Goal: Information Seeking & Learning: Learn about a topic

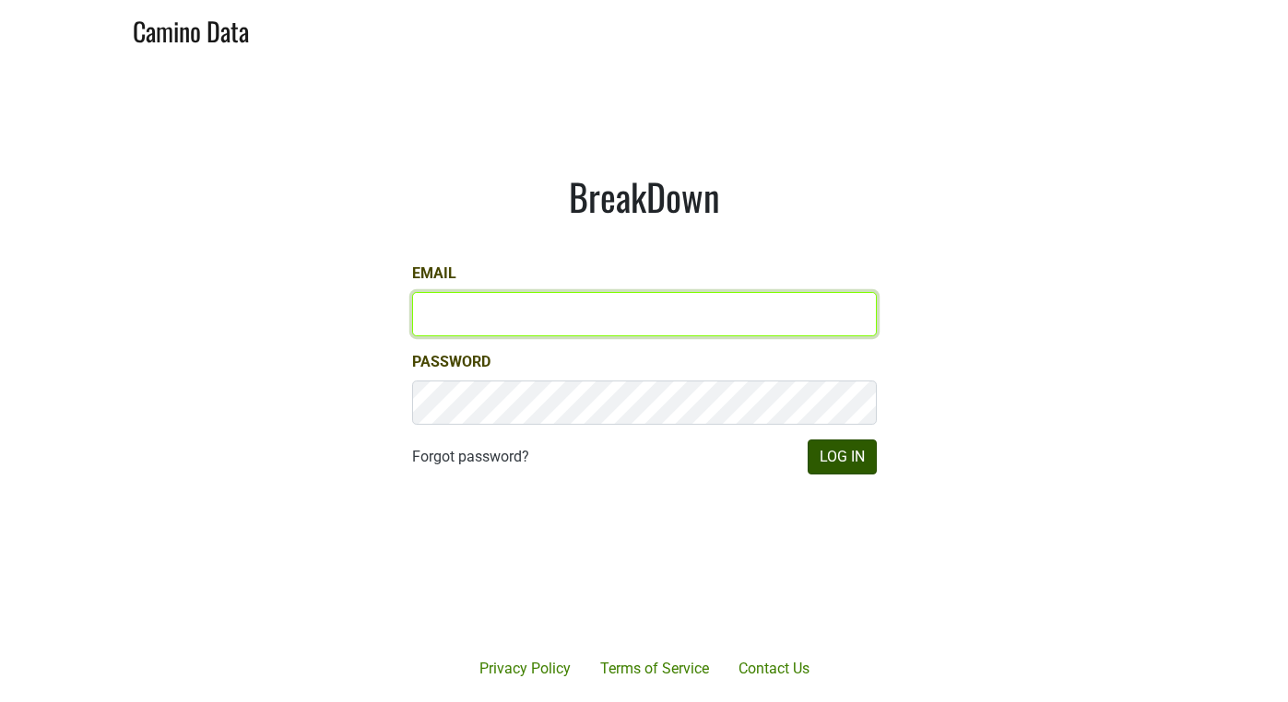
type input "anthony@truchardvineyards.com"
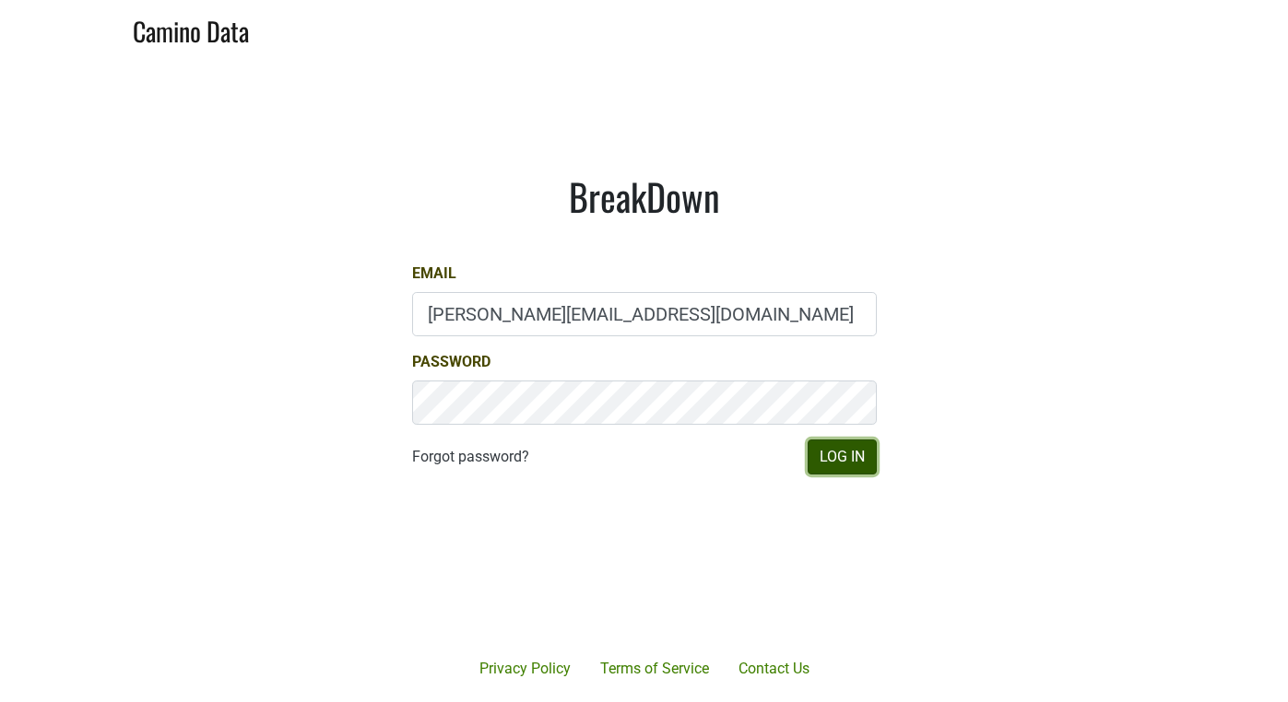
click at [824, 473] on button "Log In" at bounding box center [842, 457] width 69 height 35
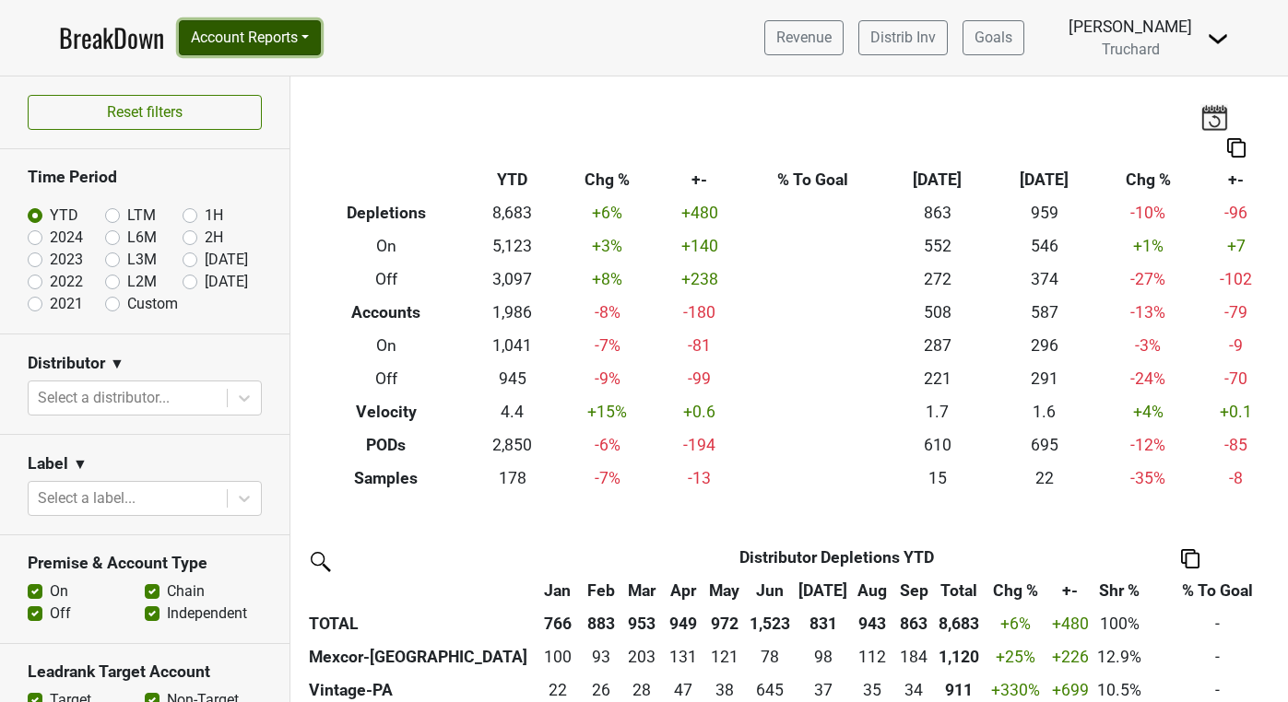
click at [268, 39] on button "Account Reports" at bounding box center [250, 37] width 142 height 35
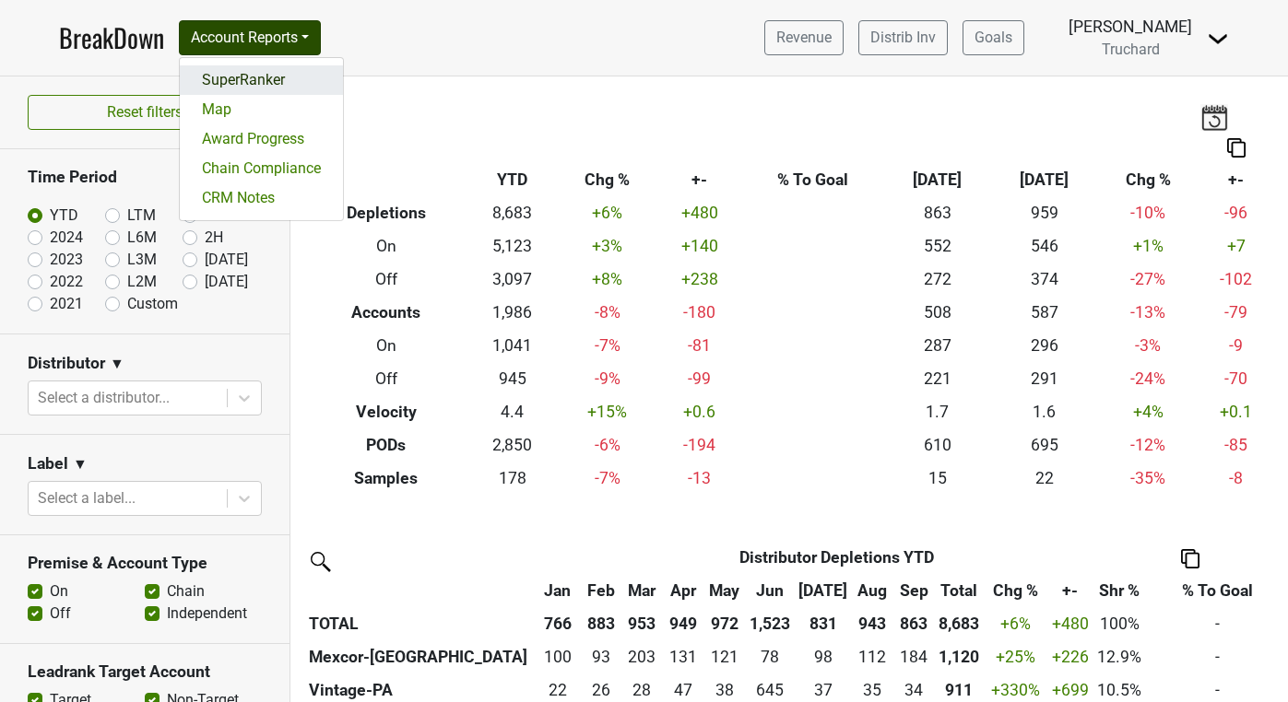
click at [256, 72] on link "SuperRanker" at bounding box center [261, 79] width 163 height 29
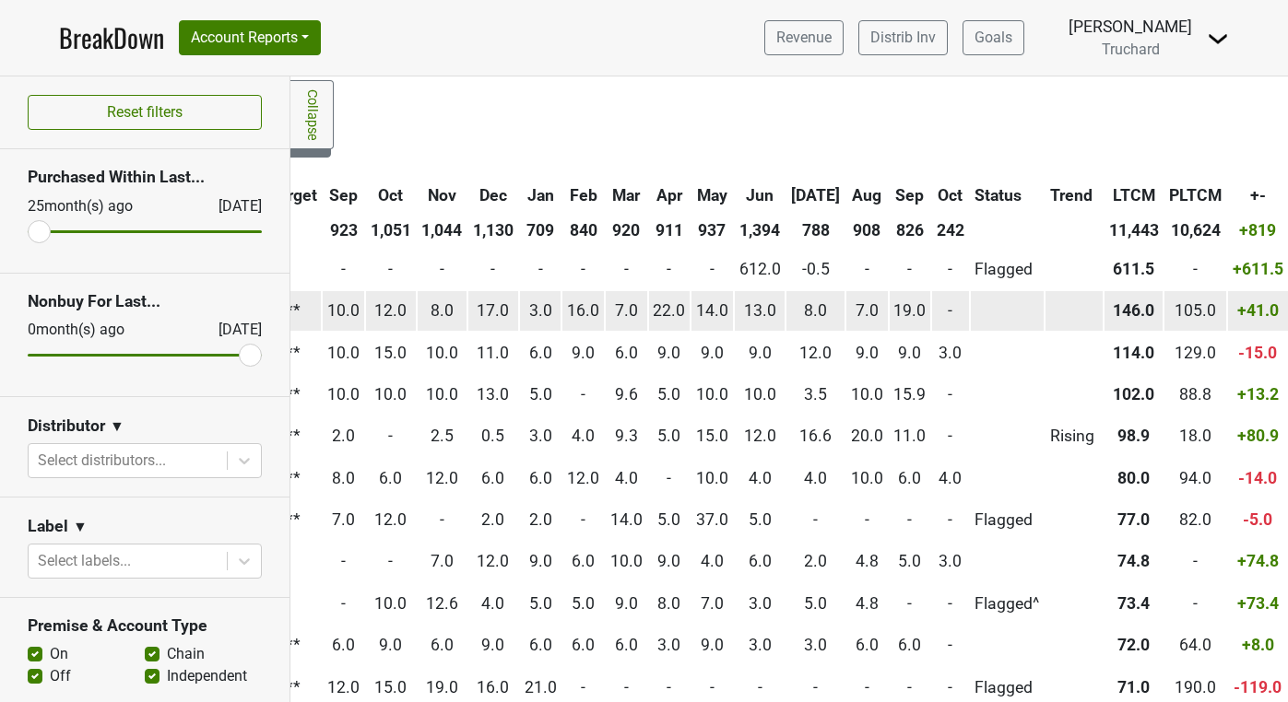
scroll to position [0, 810]
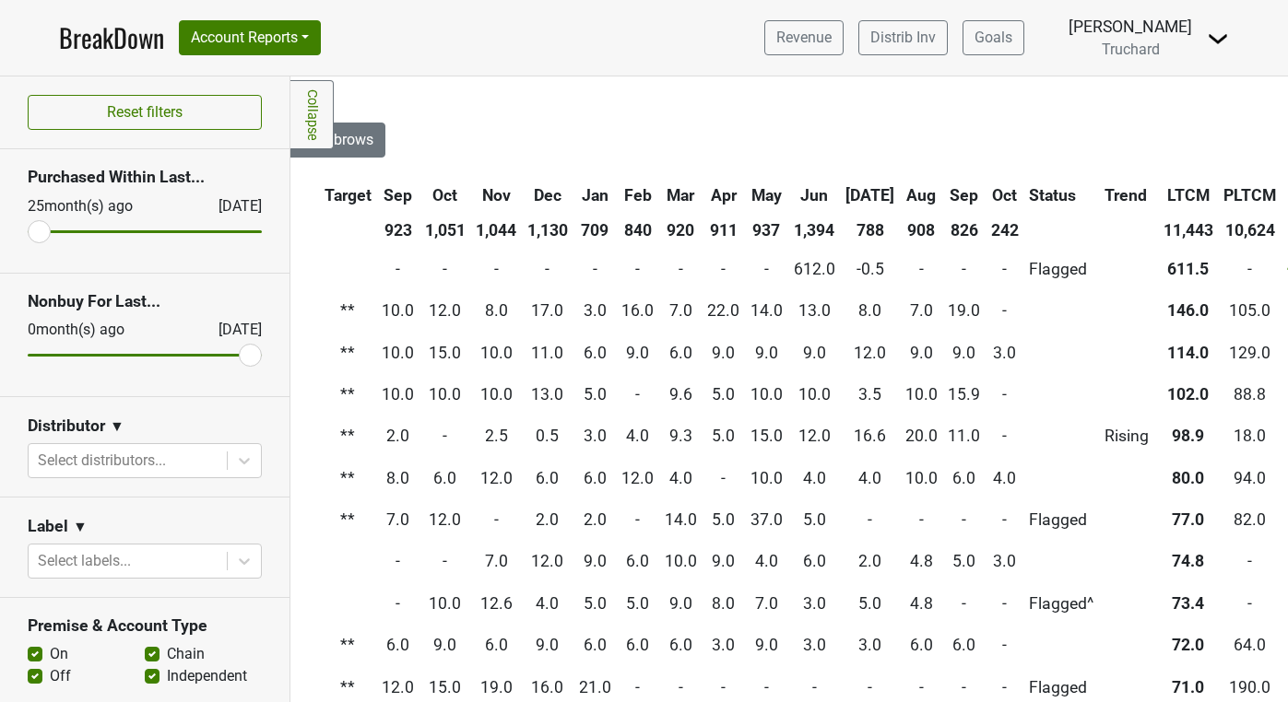
click at [986, 197] on th "Oct" at bounding box center [1004, 195] width 37 height 33
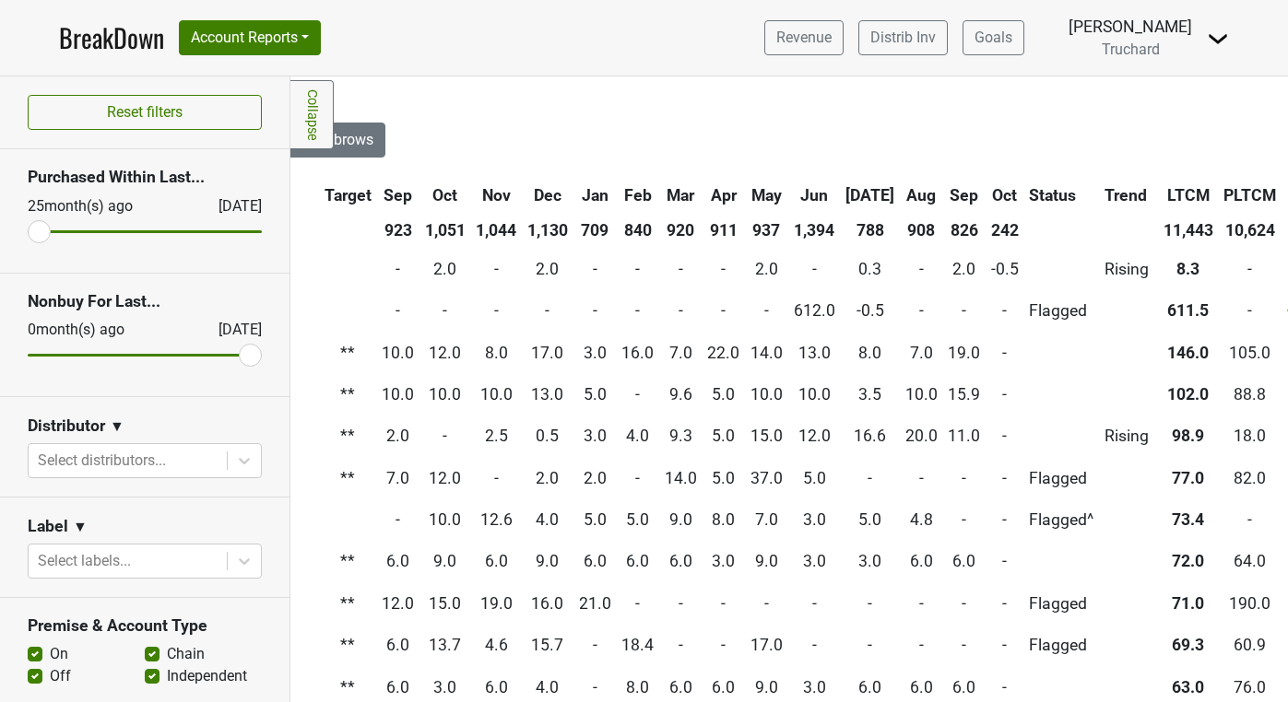
click at [986, 197] on th "Oct" at bounding box center [1004, 195] width 37 height 33
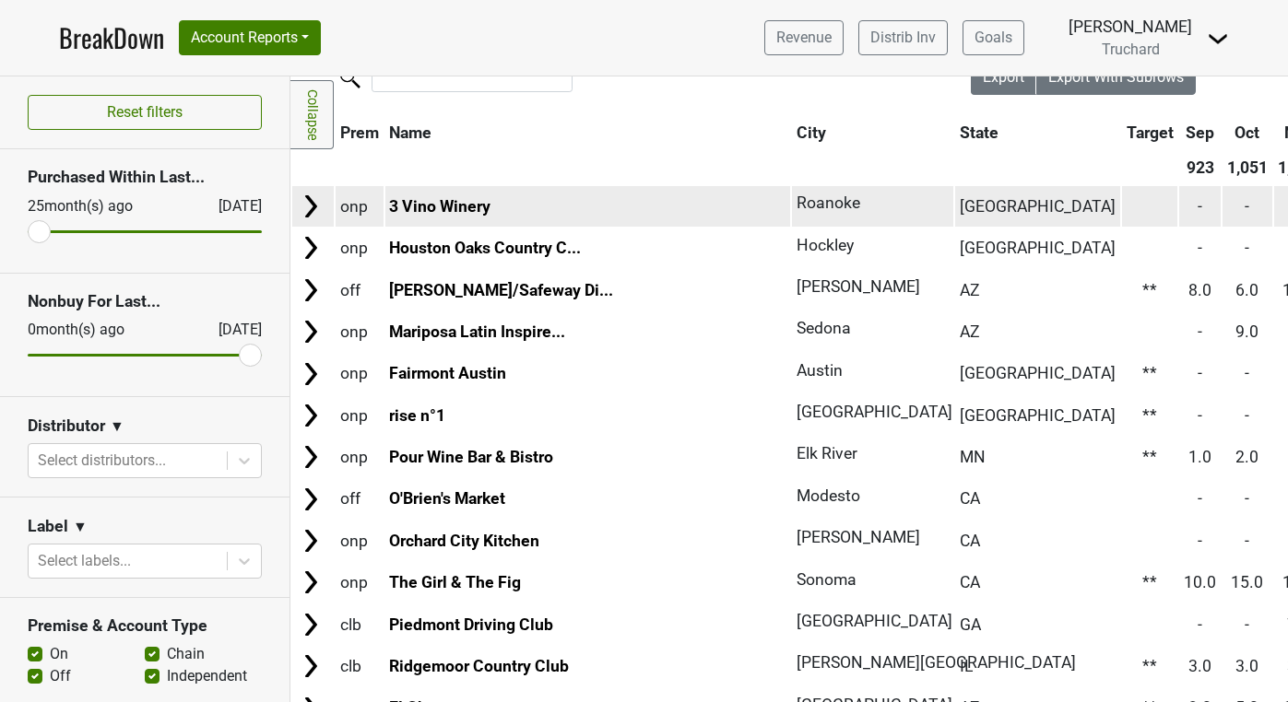
scroll to position [0, 0]
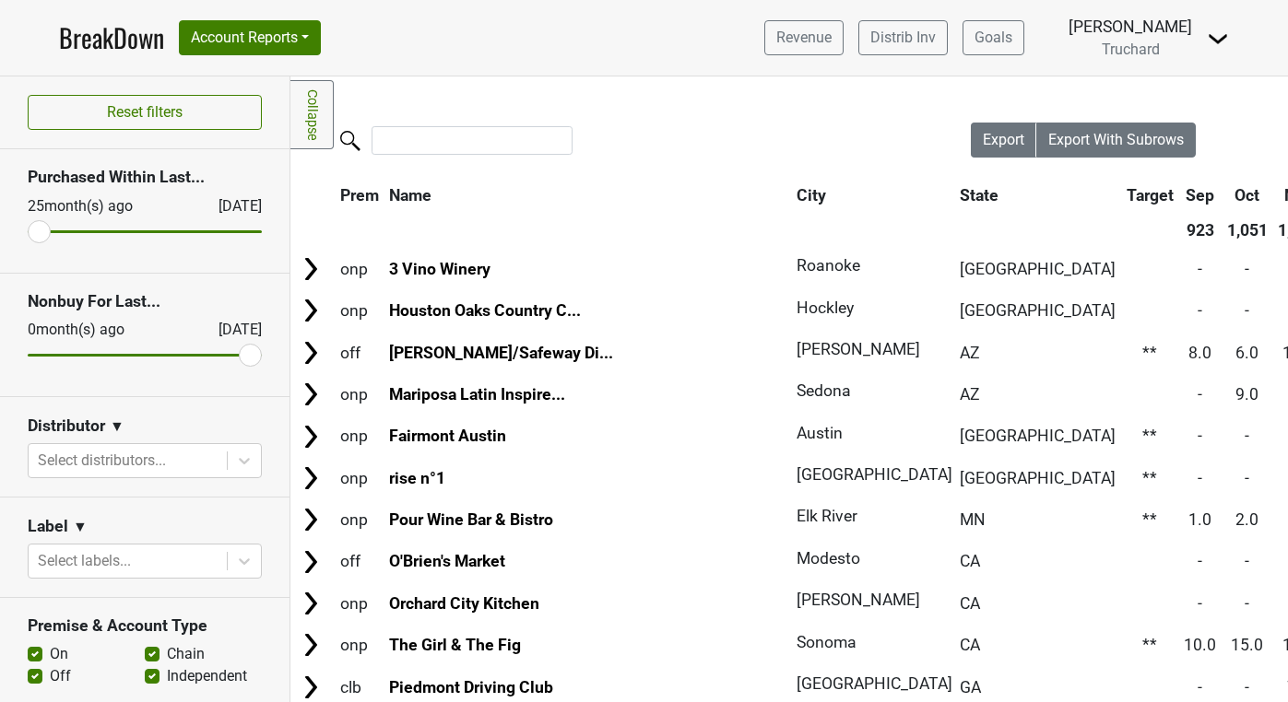
click at [409, 157] on div at bounding box center [630, 143] width 680 height 40
click at [414, 140] on input "search" at bounding box center [471, 140] width 201 height 29
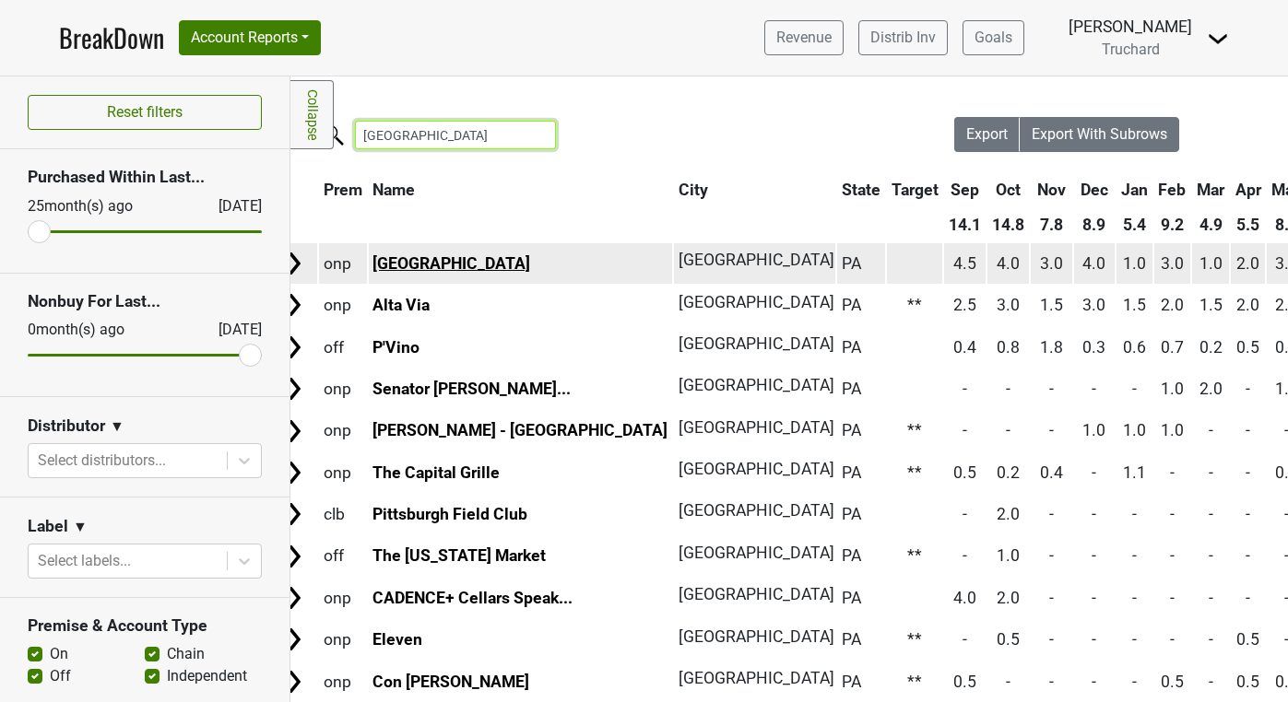
scroll to position [6, 0]
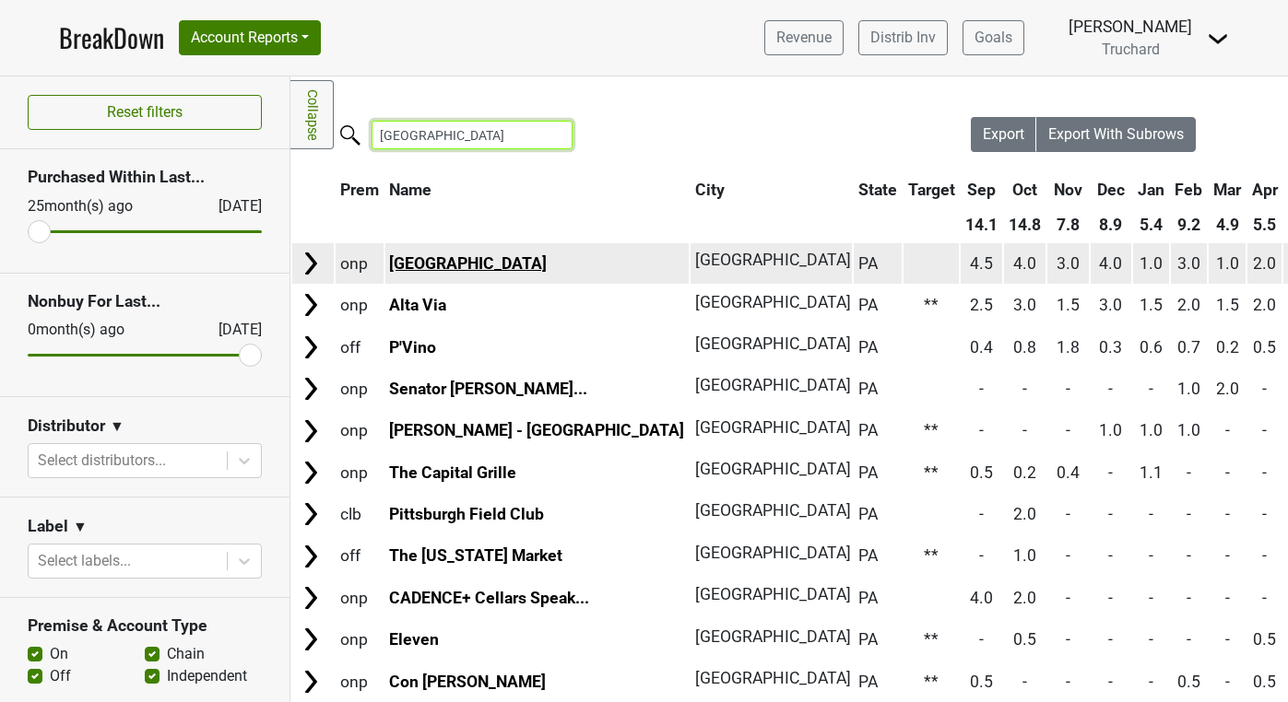
type input "pittsburgh"
click at [490, 261] on link "Alta Via Market Square" at bounding box center [468, 263] width 158 height 18
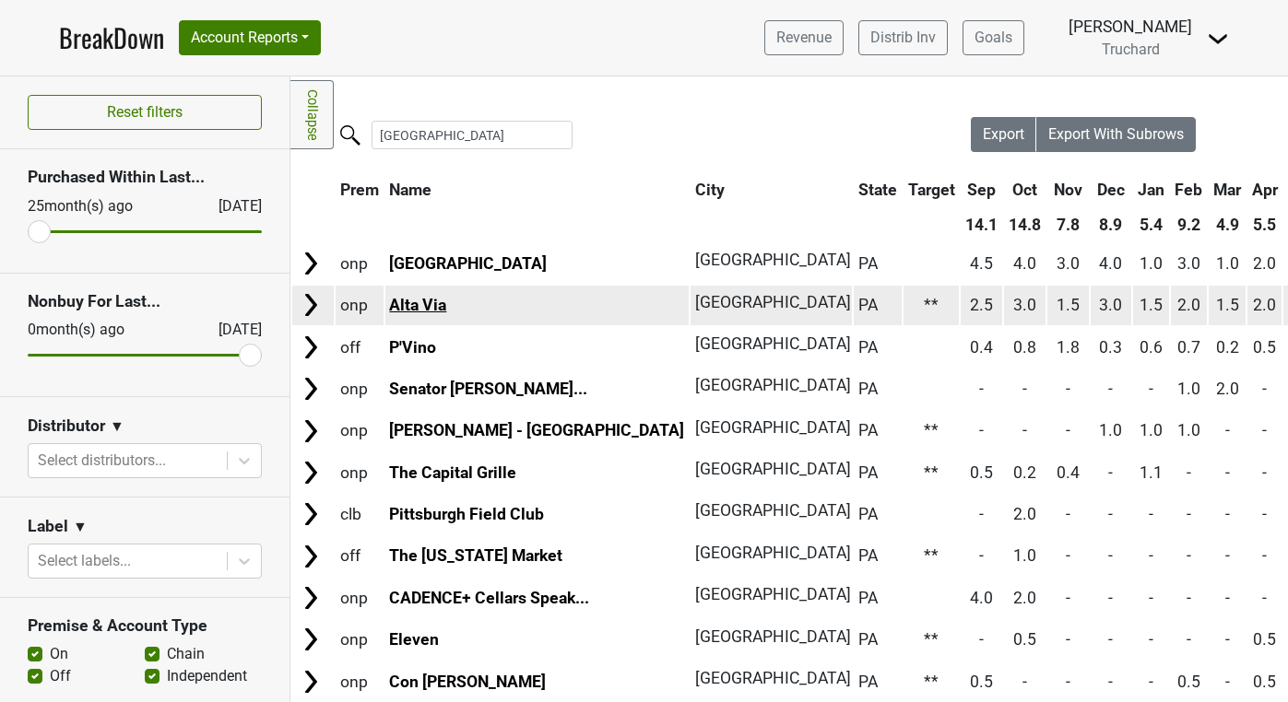
click at [395, 299] on link "Alta Via" at bounding box center [417, 305] width 57 height 18
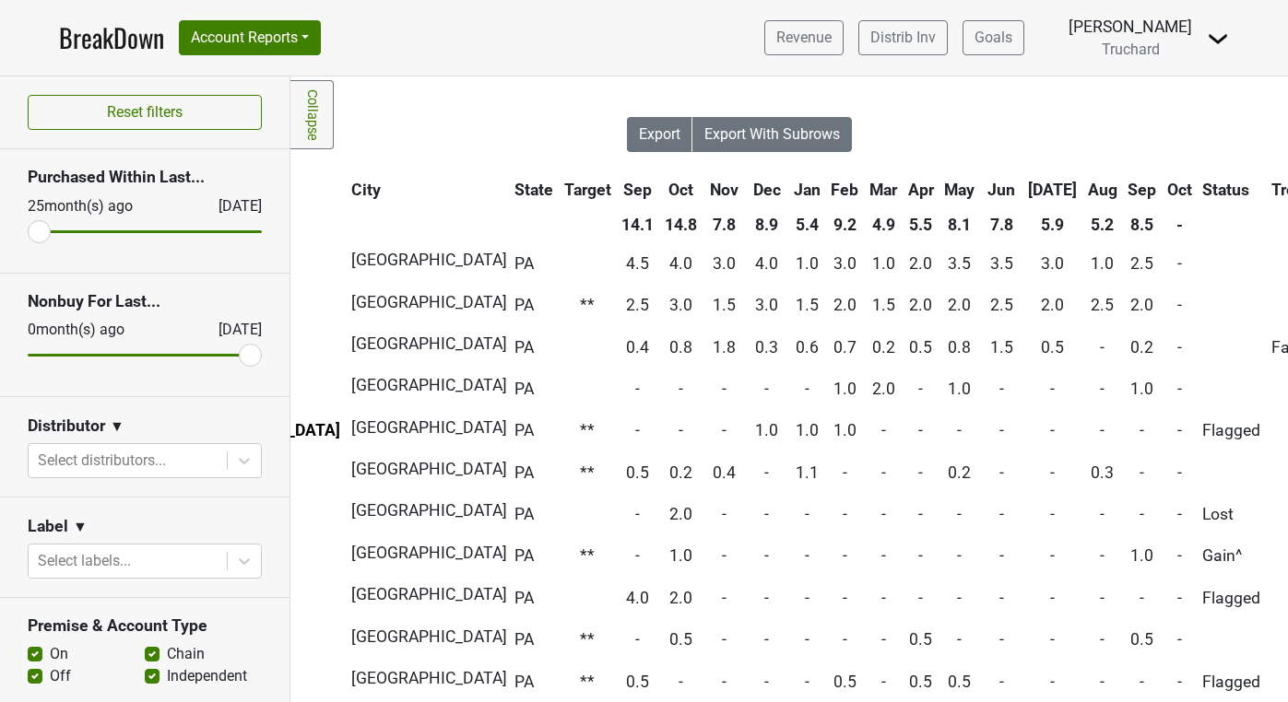
scroll to position [6, 345]
click at [1122, 192] on th "Sep" at bounding box center [1141, 189] width 38 height 33
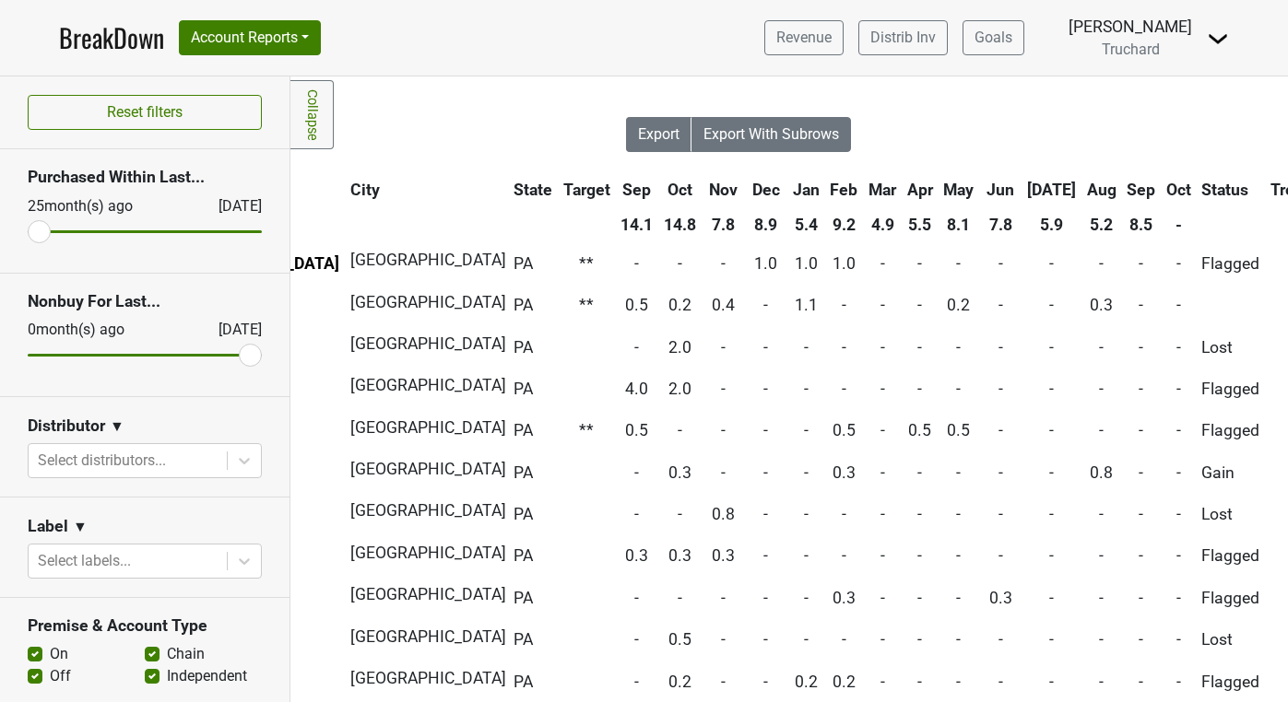
click at [1122, 190] on th "Sep" at bounding box center [1141, 189] width 38 height 33
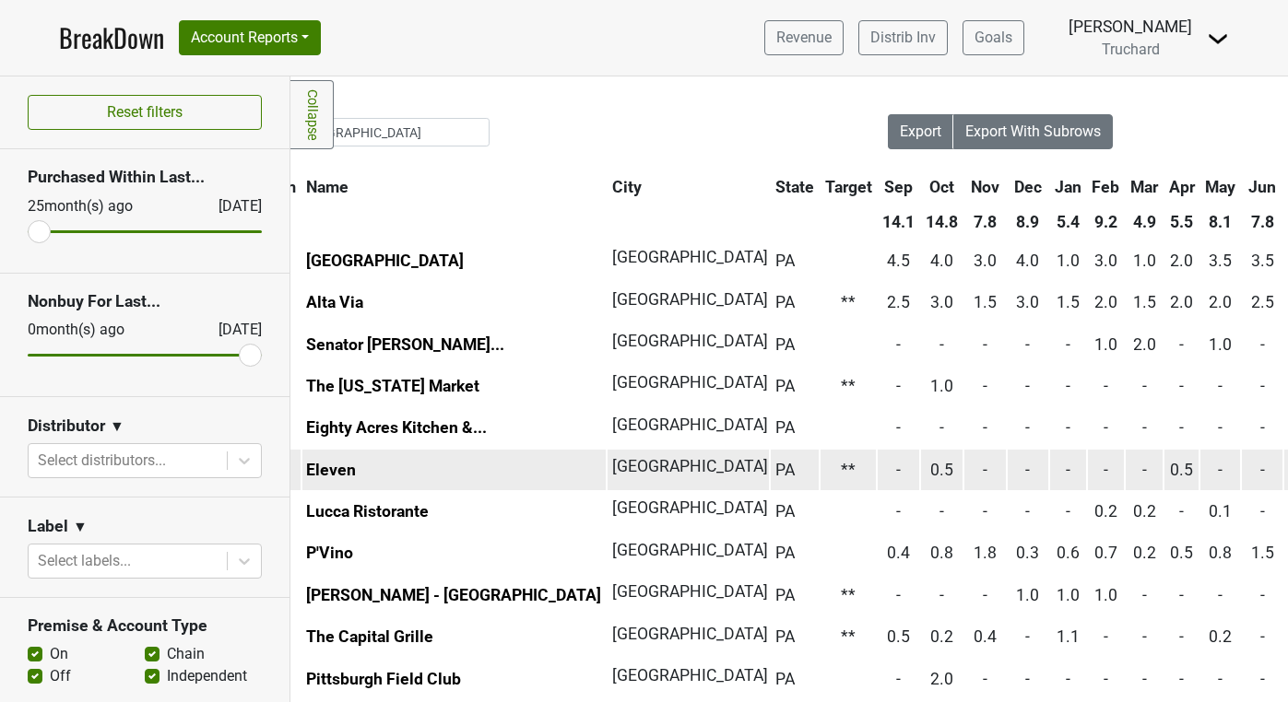
scroll to position [8, 0]
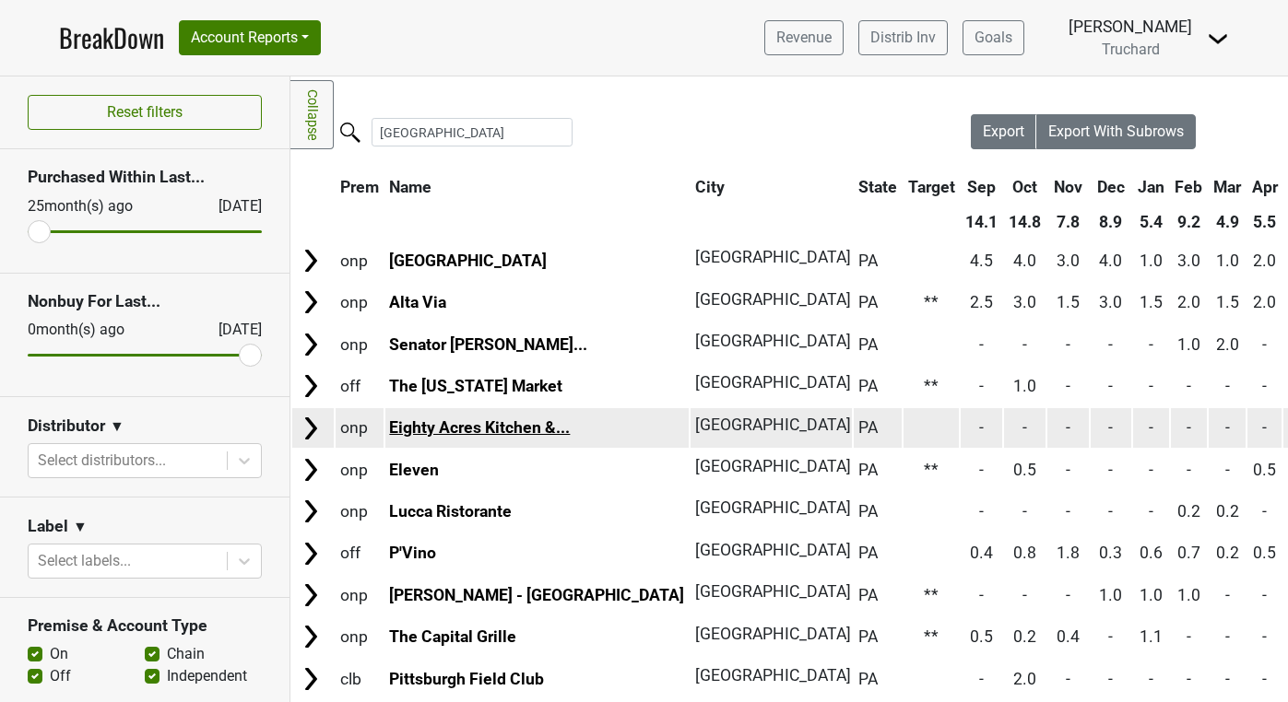
click at [535, 427] on link "Eighty Acres Kitchen &..." at bounding box center [479, 428] width 181 height 18
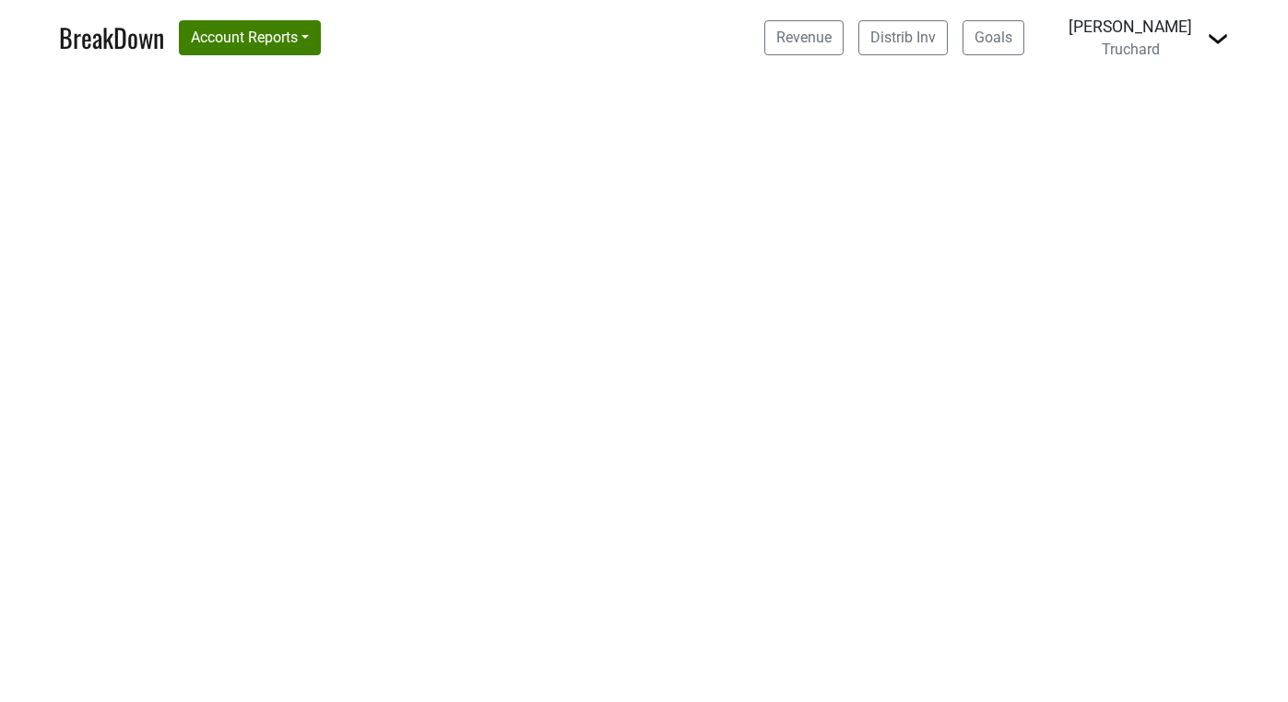
select select "CA"
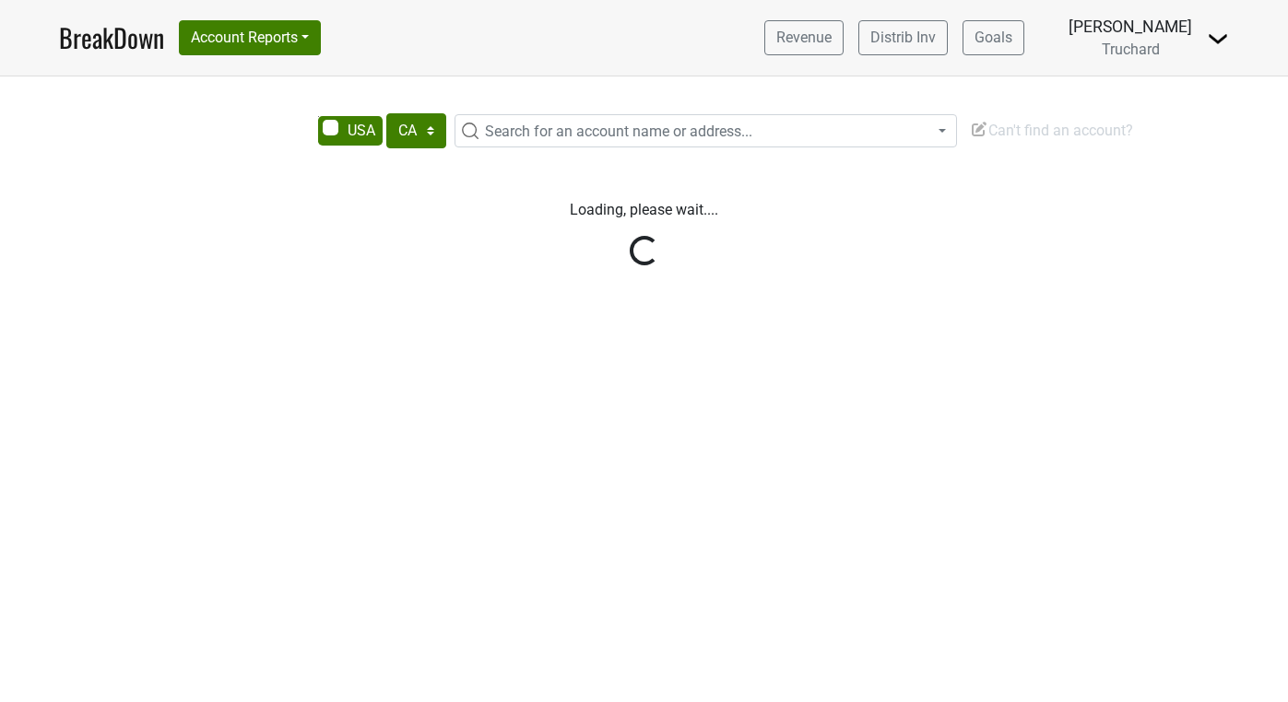
select select "CA"
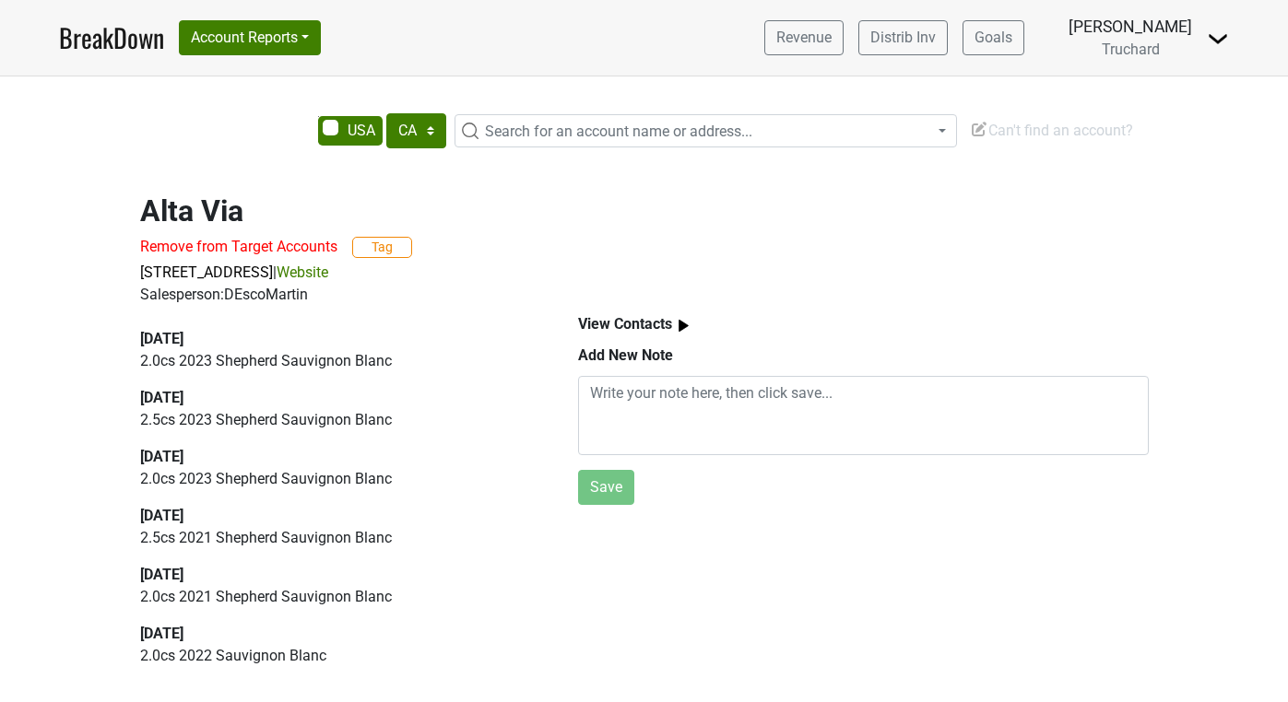
click at [328, 273] on link "Website" at bounding box center [303, 273] width 52 height 18
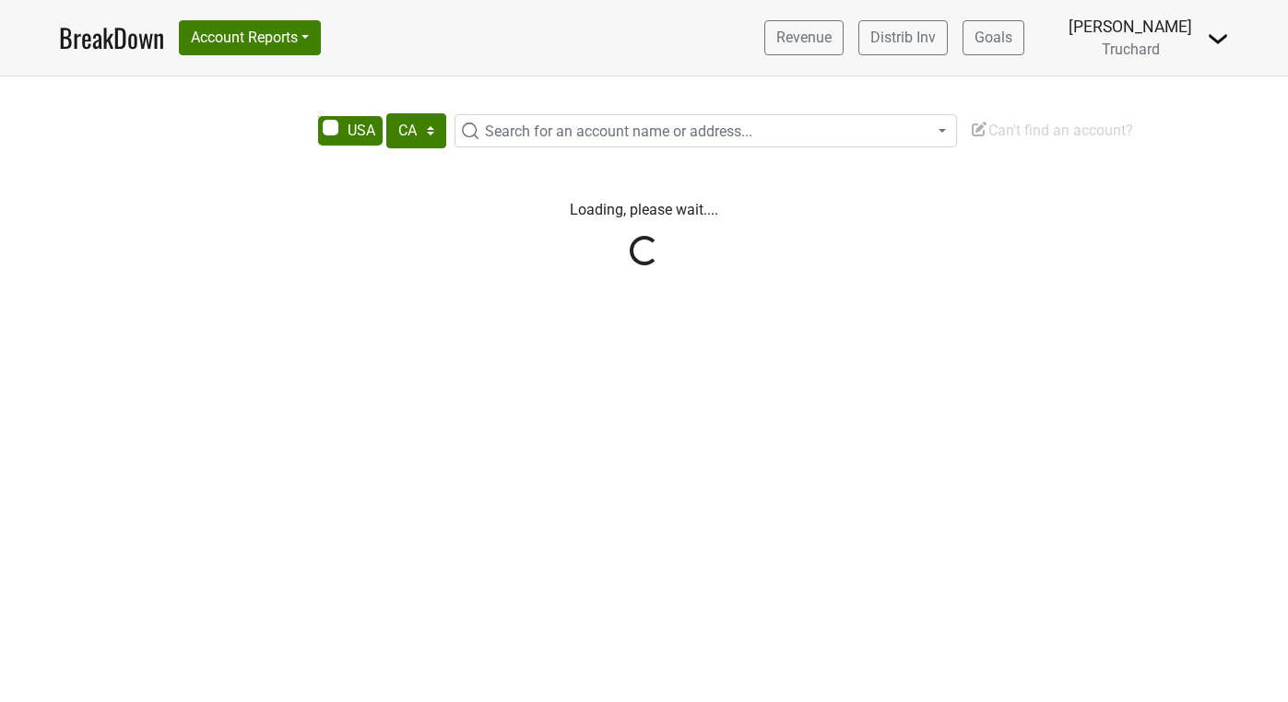
select select "CA"
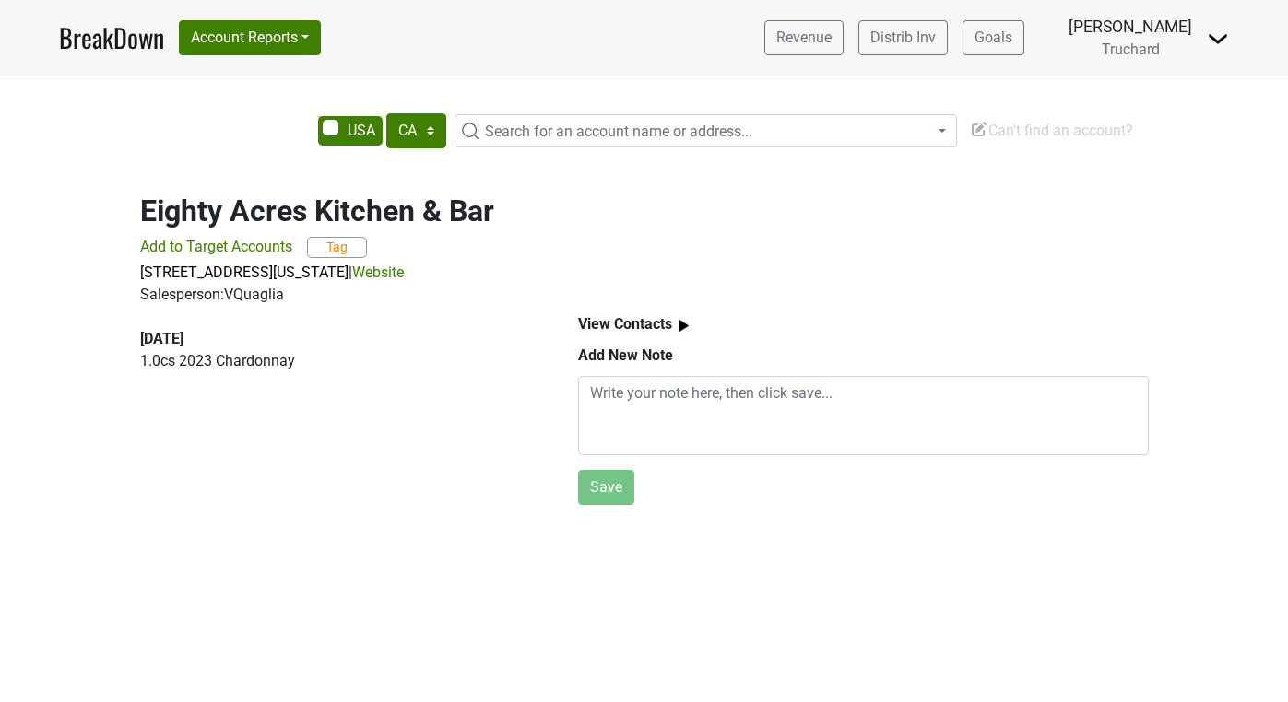
click at [404, 270] on link "Website" at bounding box center [378, 273] width 52 height 18
